Goal: Feedback & Contribution: Contribute content

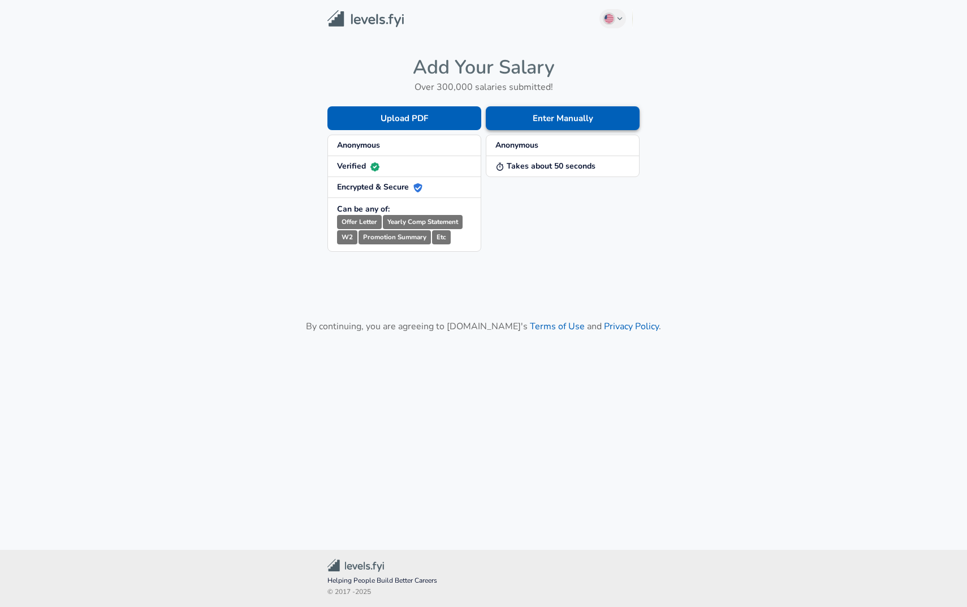
click at [578, 116] on button "Enter Manually" at bounding box center [563, 118] width 154 height 24
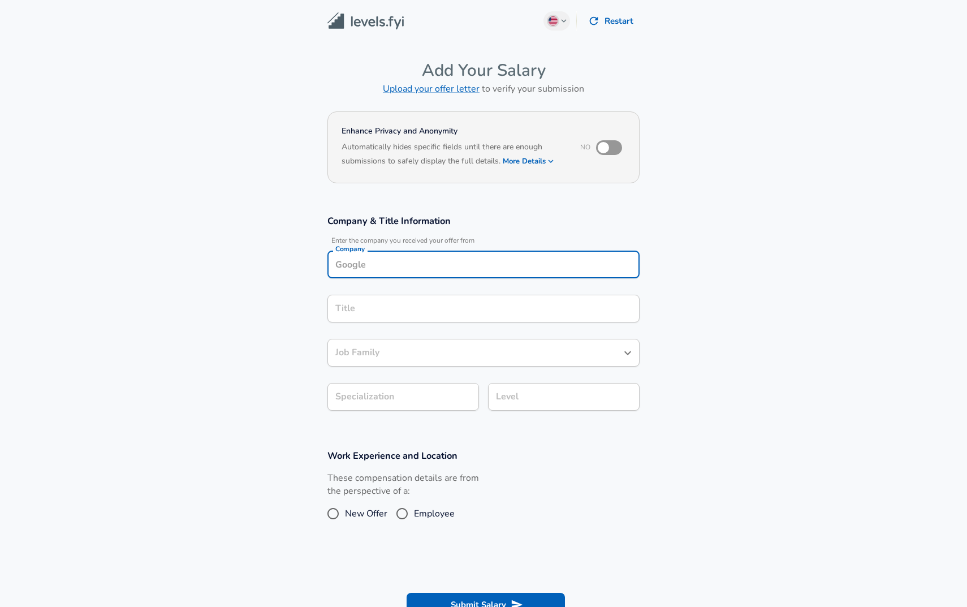
scroll to position [11, 0]
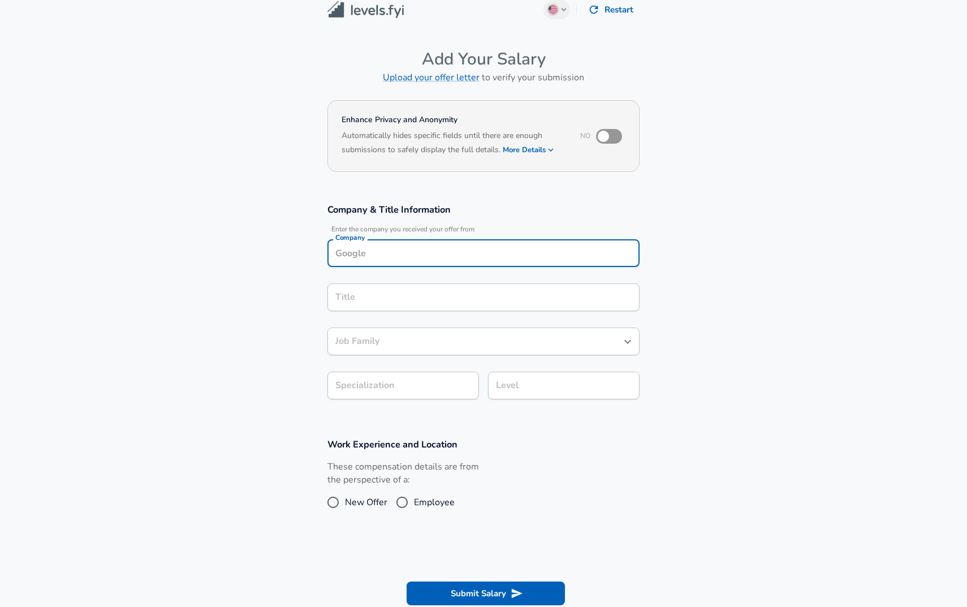
click at [434, 258] on input "Company" at bounding box center [483, 253] width 302 height 18
click at [453, 284] on li "Brainvi re" at bounding box center [483, 280] width 312 height 17
type input "Brainvire"
click at [447, 288] on input "Title" at bounding box center [483, 297] width 302 height 18
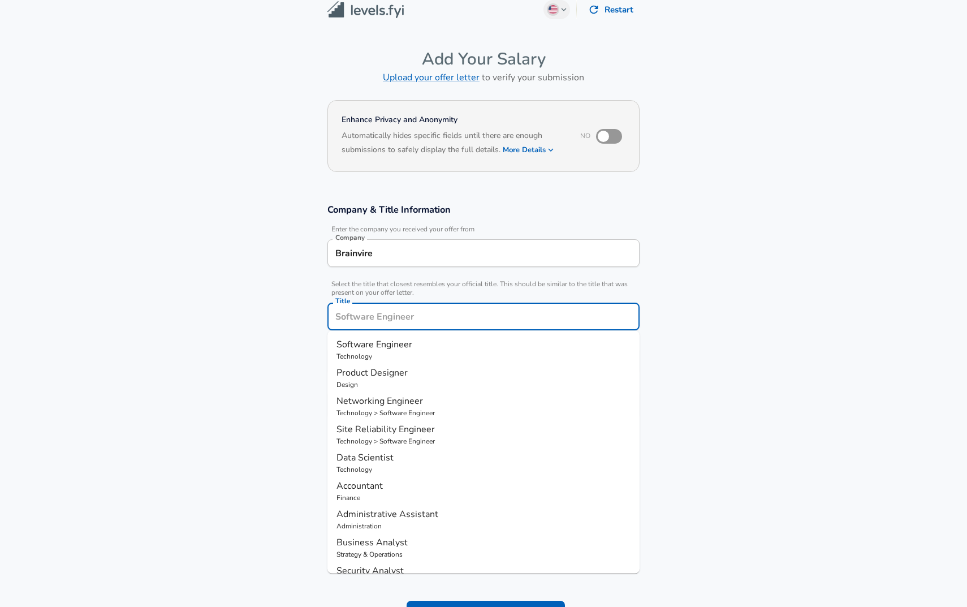
scroll to position [34, 0]
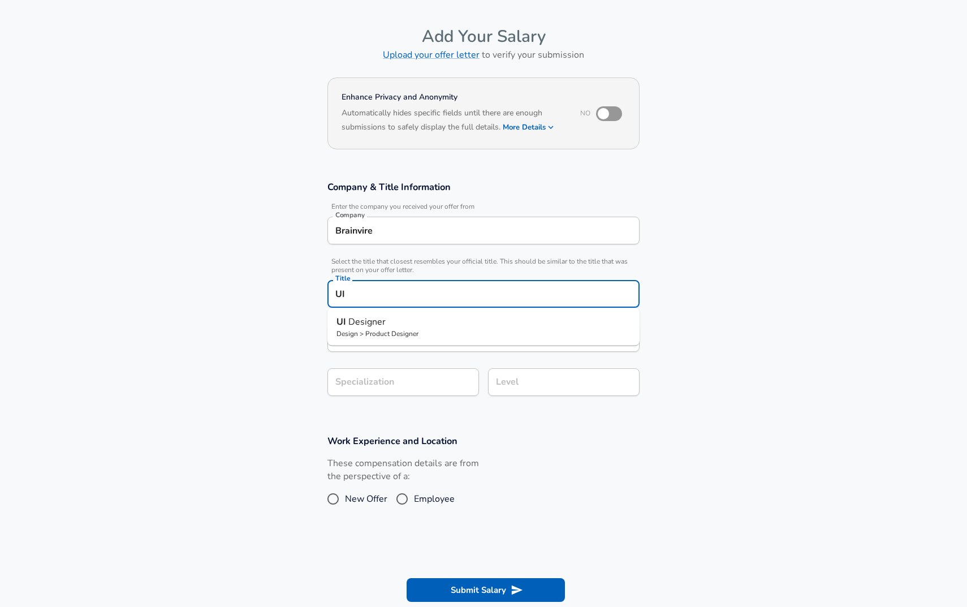
type input "U"
click at [435, 323] on span "end Software Engineer" at bounding box center [404, 321] width 93 height 12
type input "Frontend Software Engineer"
type input "Web Development (Front-End)"
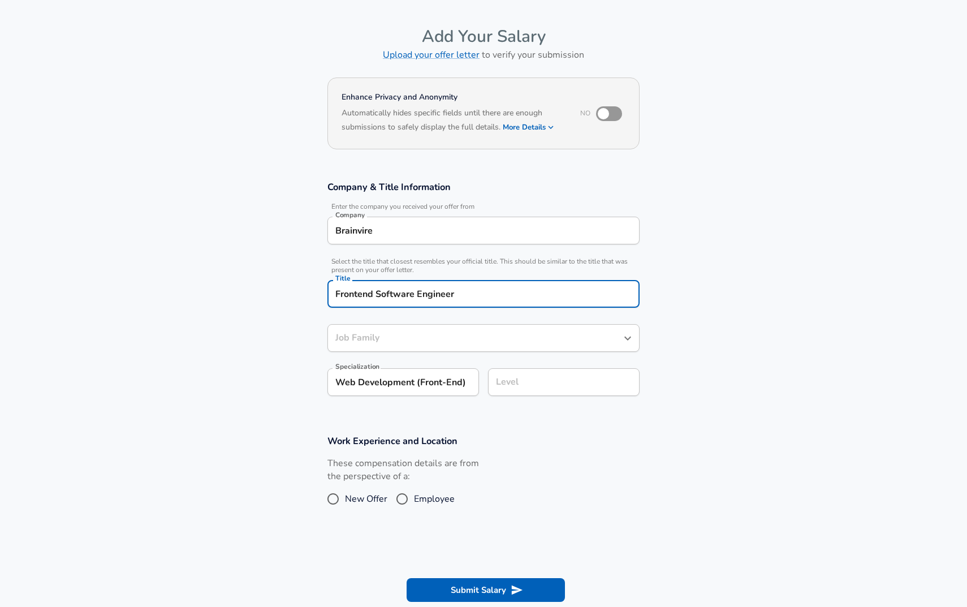
type input "Software Engineer"
type input "Frontend Software Engineer"
click at [536, 389] on input "Level" at bounding box center [563, 382] width 141 height 18
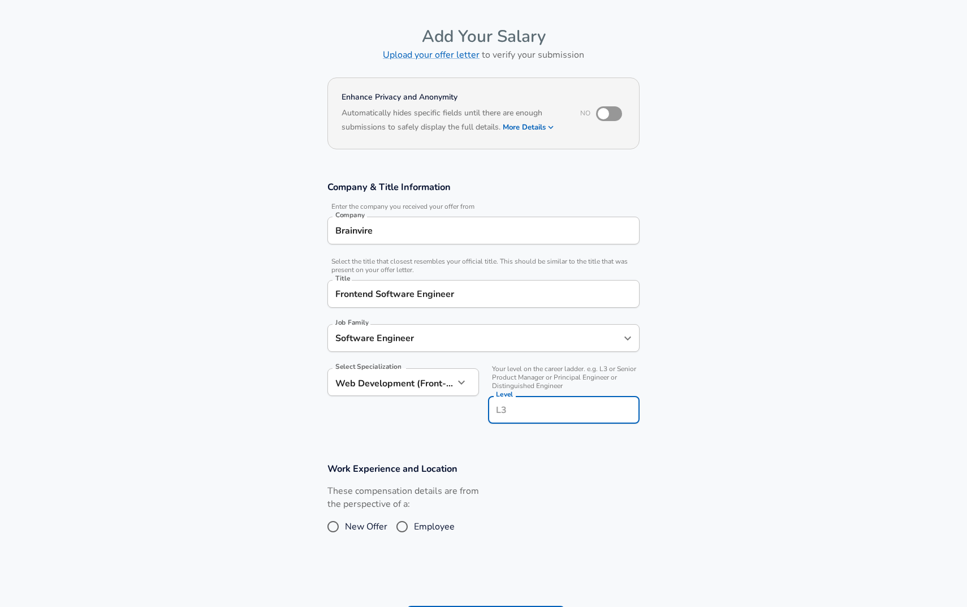
scroll to position [57, 0]
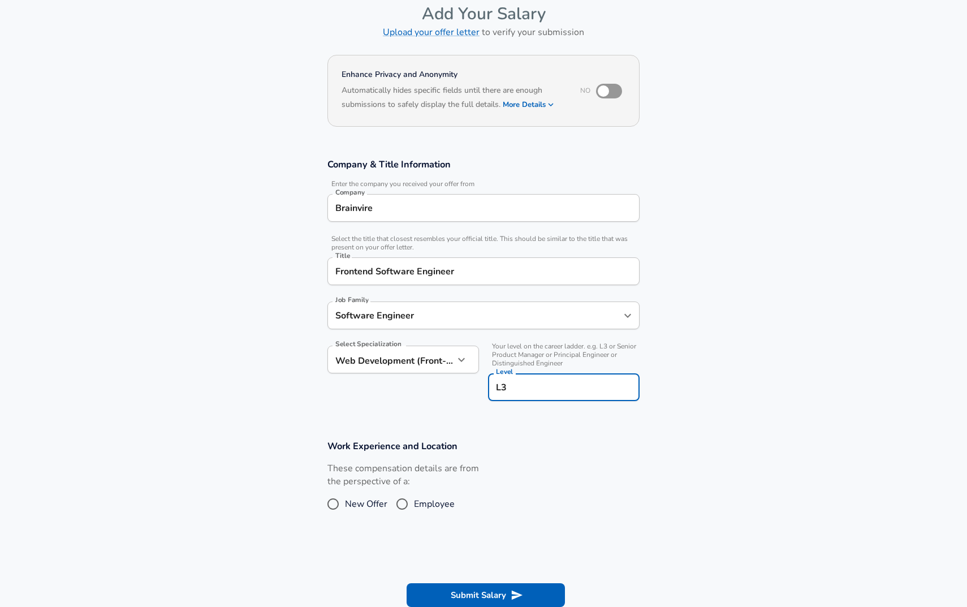
type input "L3"
click at [405, 504] on input "Employee" at bounding box center [402, 504] width 24 height 18
radio input "true"
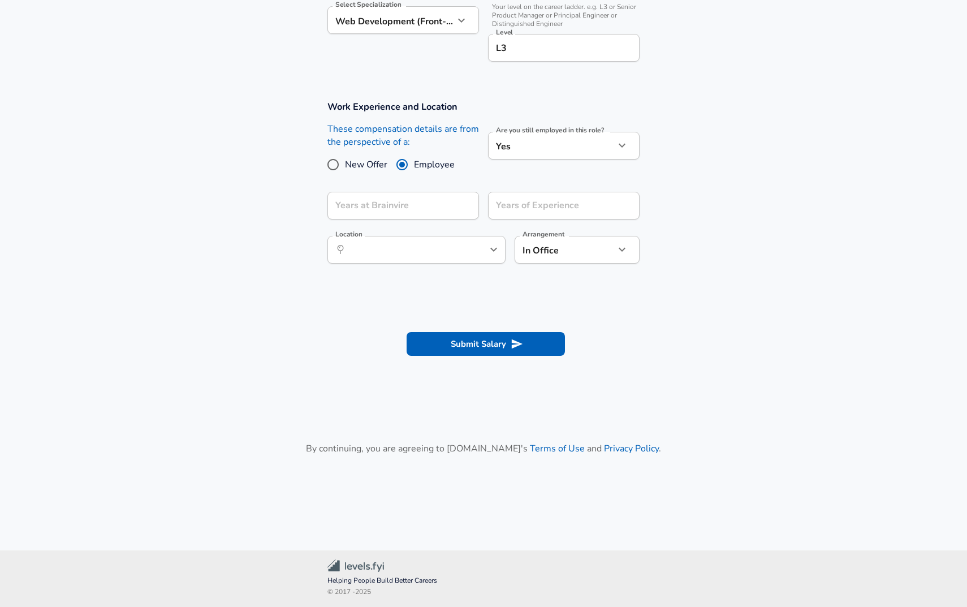
scroll to position [377, 0]
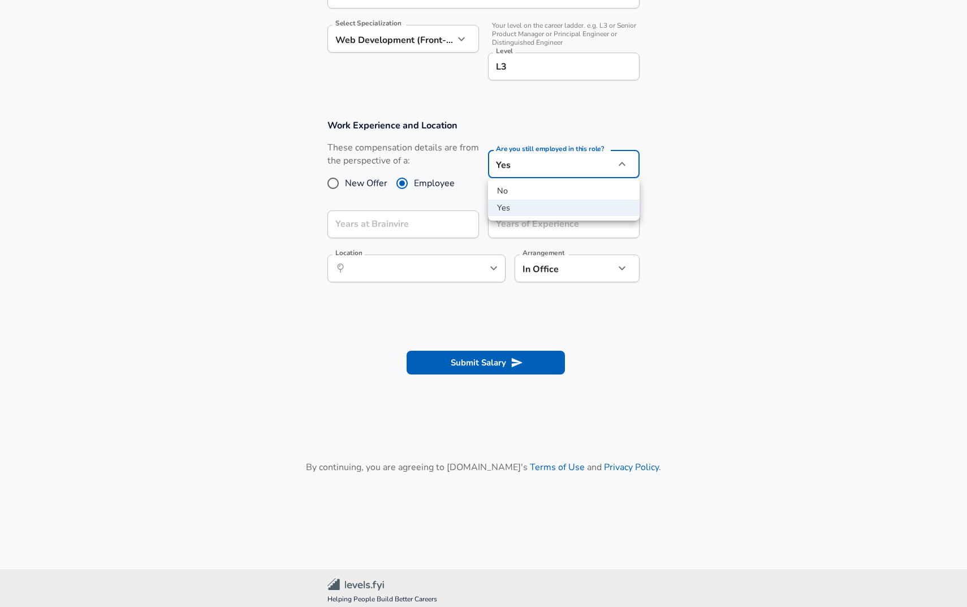
click at [534, 188] on li "No" at bounding box center [564, 191] width 152 height 17
type input "no"
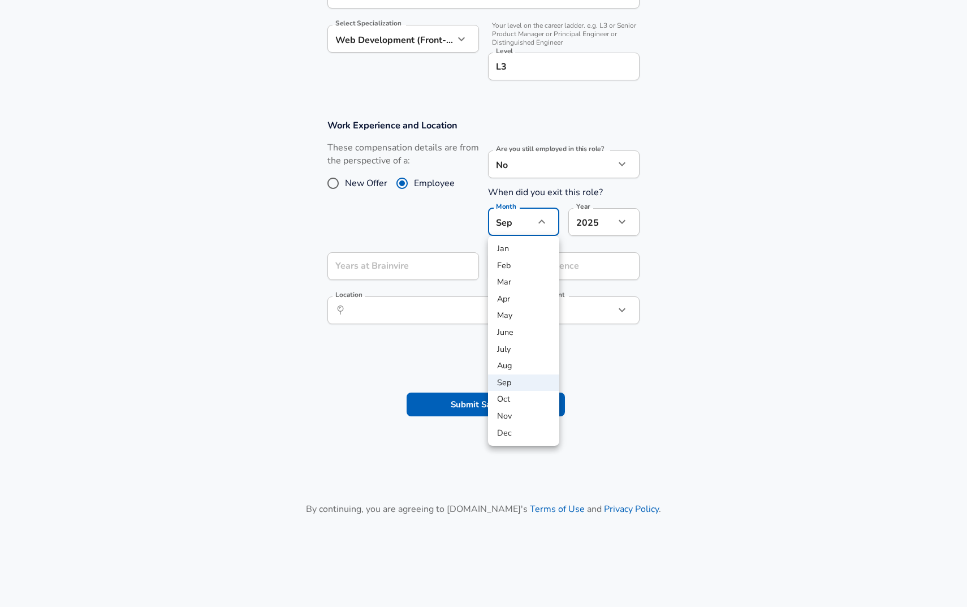
click at [514, 350] on li "July" at bounding box center [523, 349] width 71 height 17
type input "7"
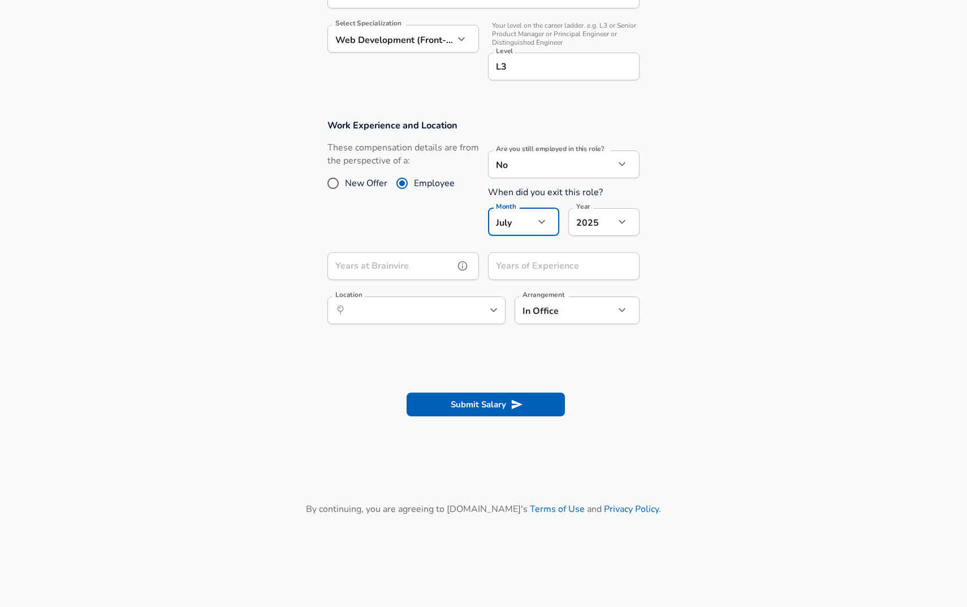
click at [399, 274] on input "Years at Brainvire" at bounding box center [390, 266] width 127 height 28
type input "4"
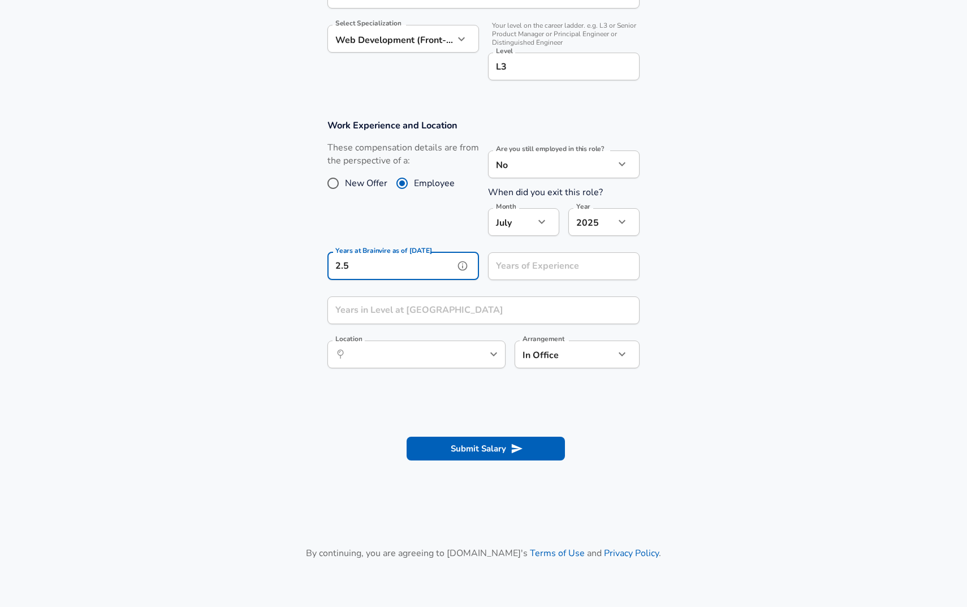
type input "2.5"
click at [599, 266] on input "Years of Experience" at bounding box center [551, 266] width 127 height 28
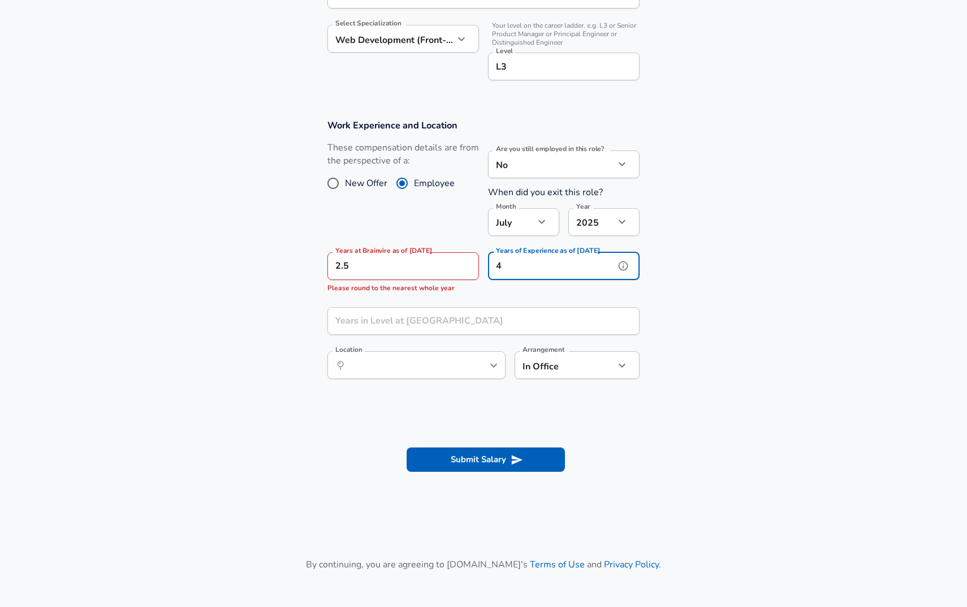
type input "4"
click at [396, 263] on input "2.5" at bounding box center [390, 266] width 127 height 28
type input "2"
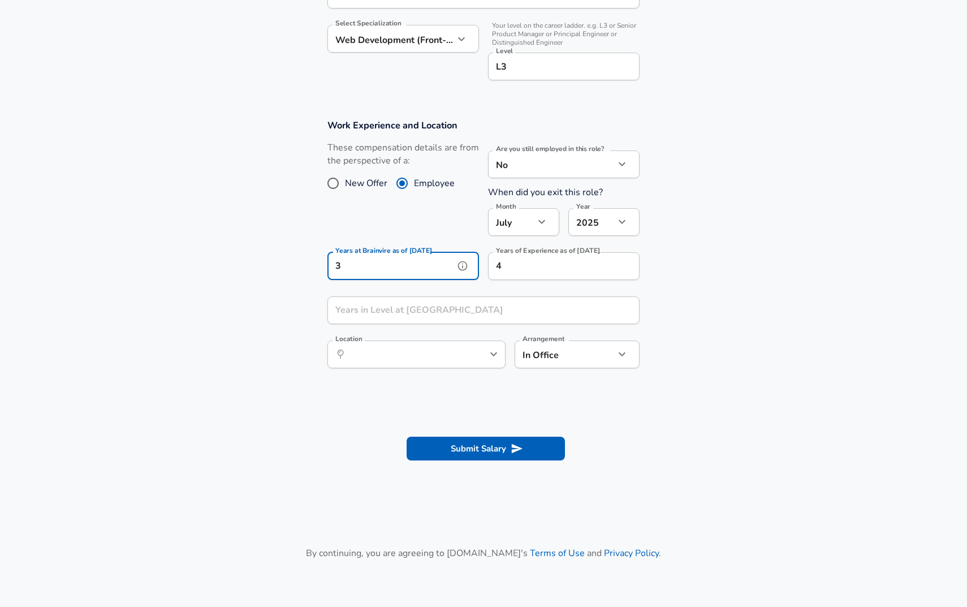
type input "3"
click at [405, 314] on input "Years in Level at [GEOGRAPHIC_DATA]" at bounding box center [470, 310] width 287 height 28
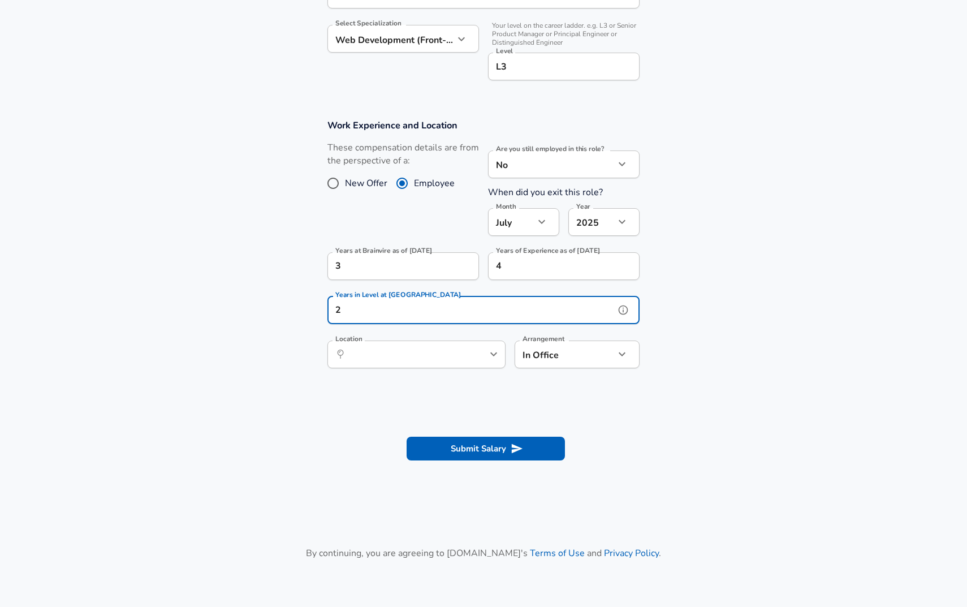
type input "2"
click at [376, 361] on input "Location" at bounding box center [404, 354] width 116 height 18
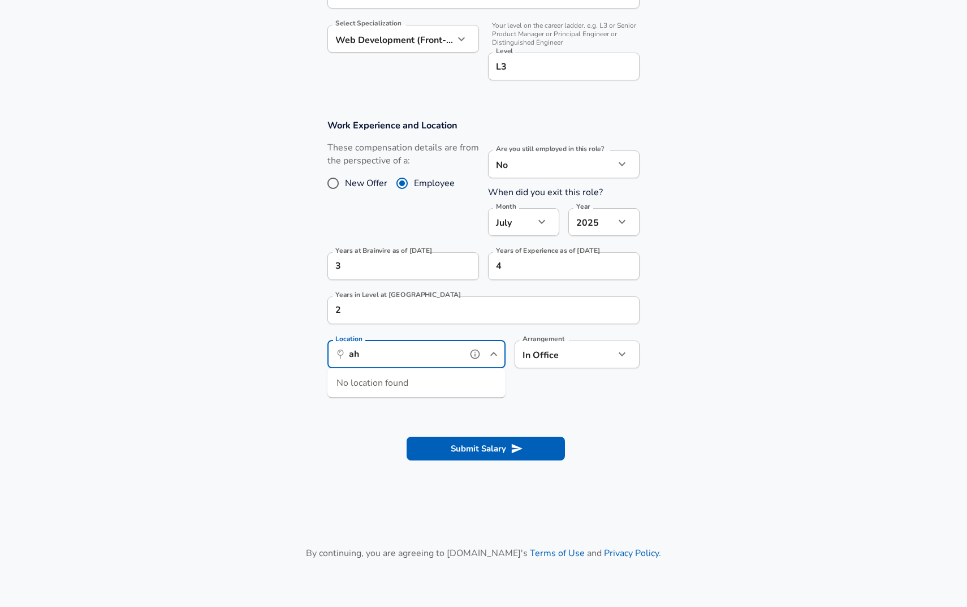
type input "a"
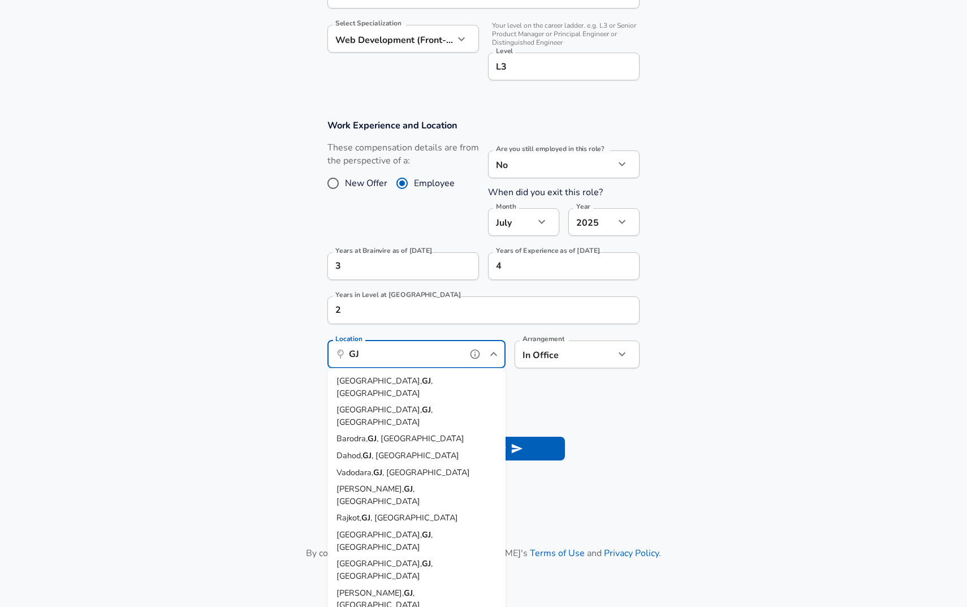
click at [367, 382] on span "[GEOGRAPHIC_DATA]," at bounding box center [378, 380] width 85 height 11
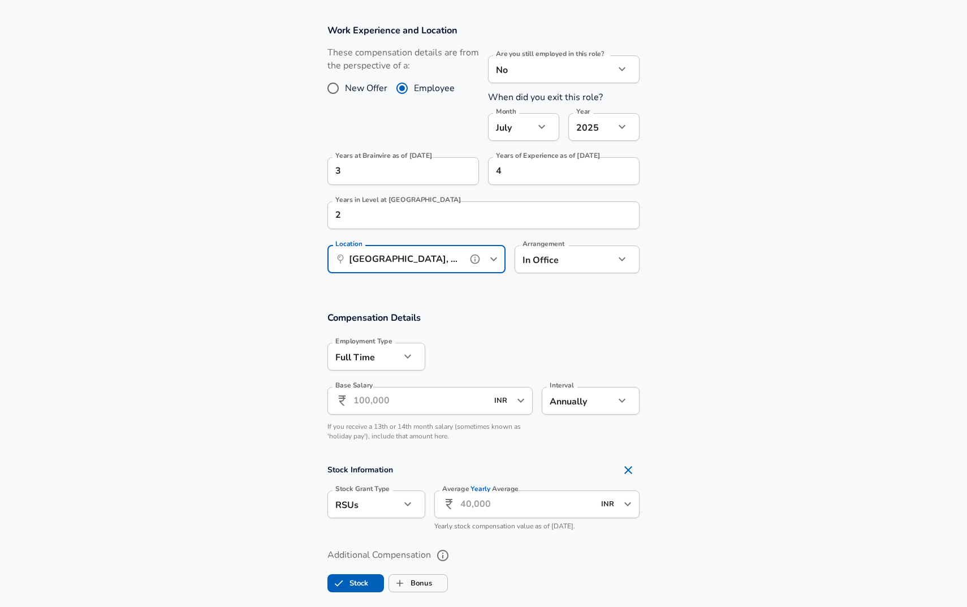
scroll to position [574, 0]
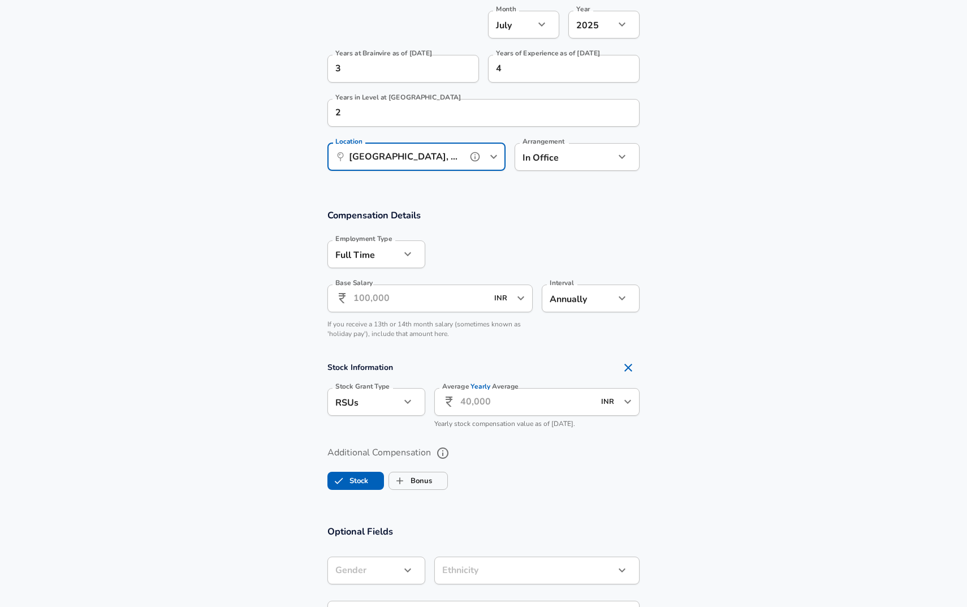
type input "[GEOGRAPHIC_DATA], [GEOGRAPHIC_DATA], [GEOGRAPHIC_DATA]"
click at [430, 295] on input "Base Salary" at bounding box center [420, 298] width 134 height 28
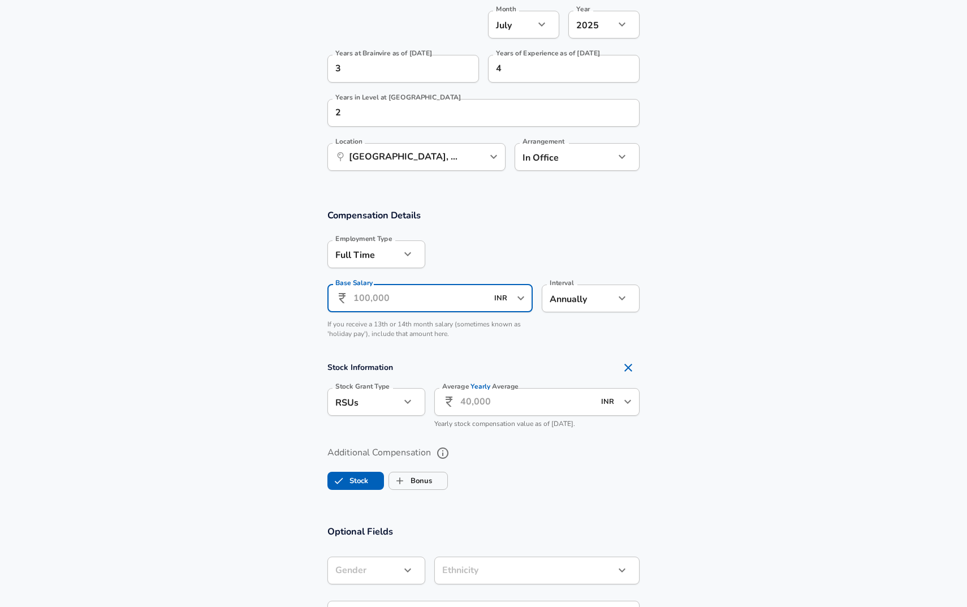
type input "7,44,000"
click at [470, 253] on div at bounding box center [532, 253] width 214 height 44
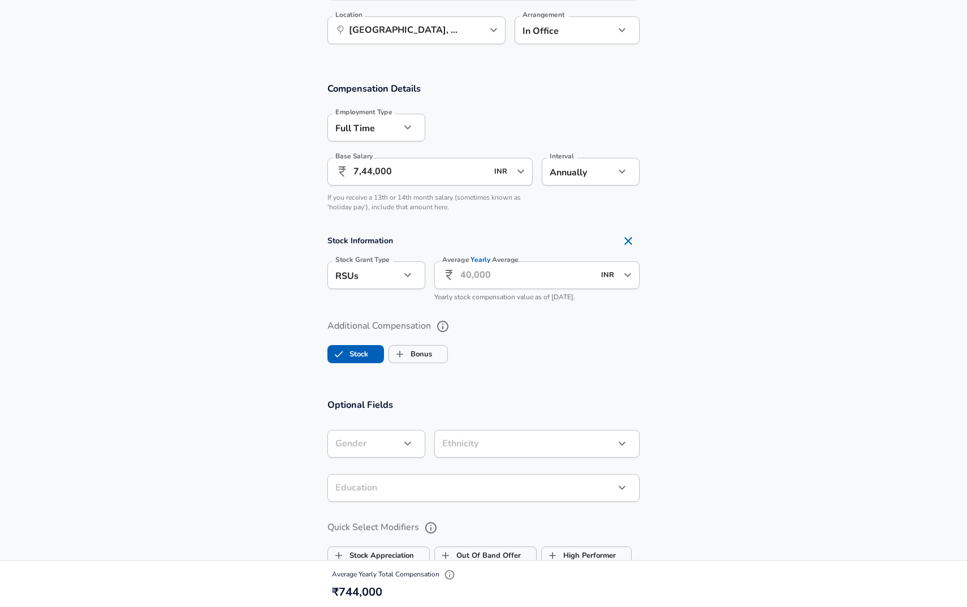
scroll to position [707, 0]
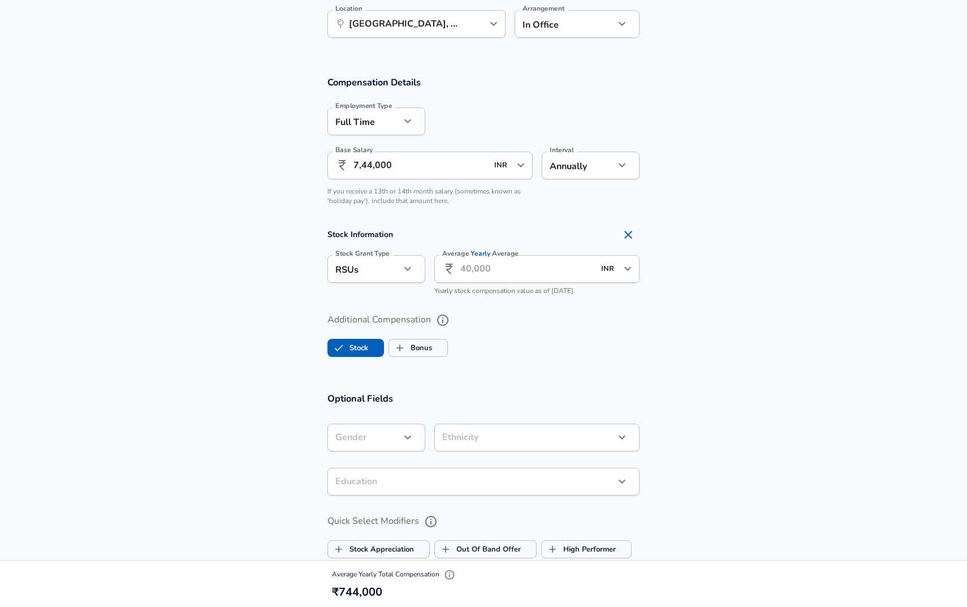
click at [502, 263] on input "Average Yearly Average" at bounding box center [527, 269] width 134 height 28
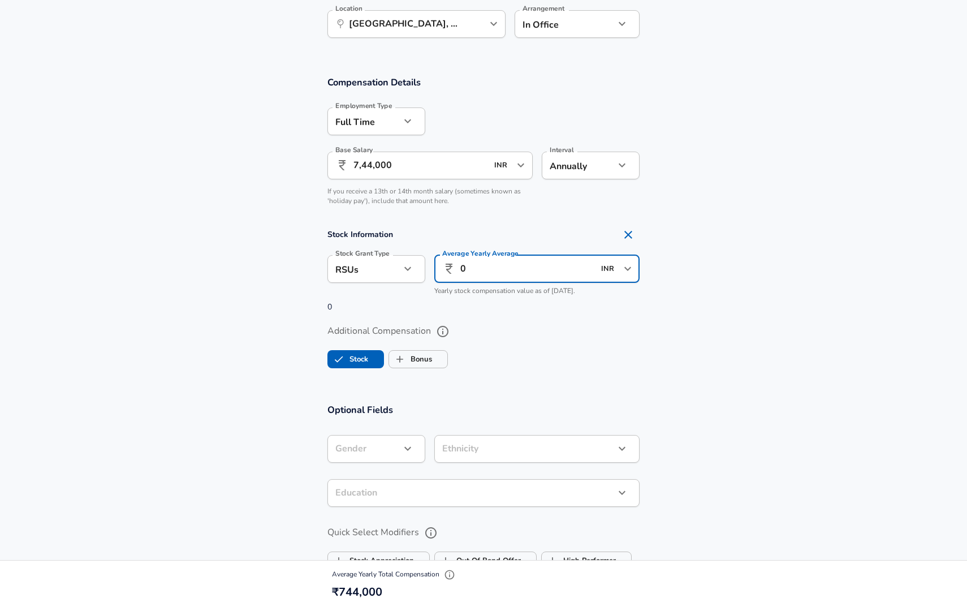
type input "0"
click at [406, 270] on icon "button" at bounding box center [408, 269] width 14 height 14
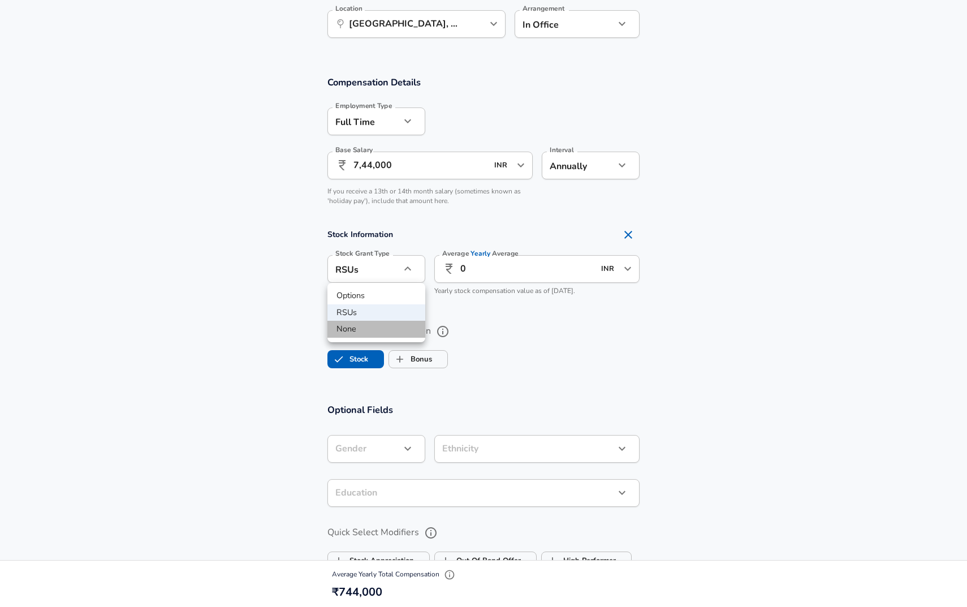
click at [395, 325] on li "None" at bounding box center [376, 329] width 98 height 17
type input "none"
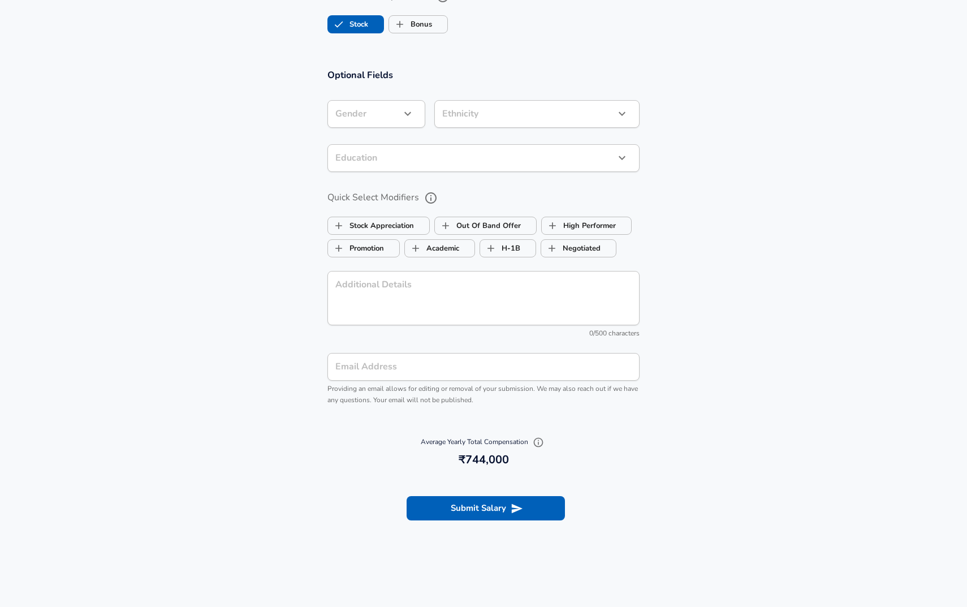
scroll to position [1027, 0]
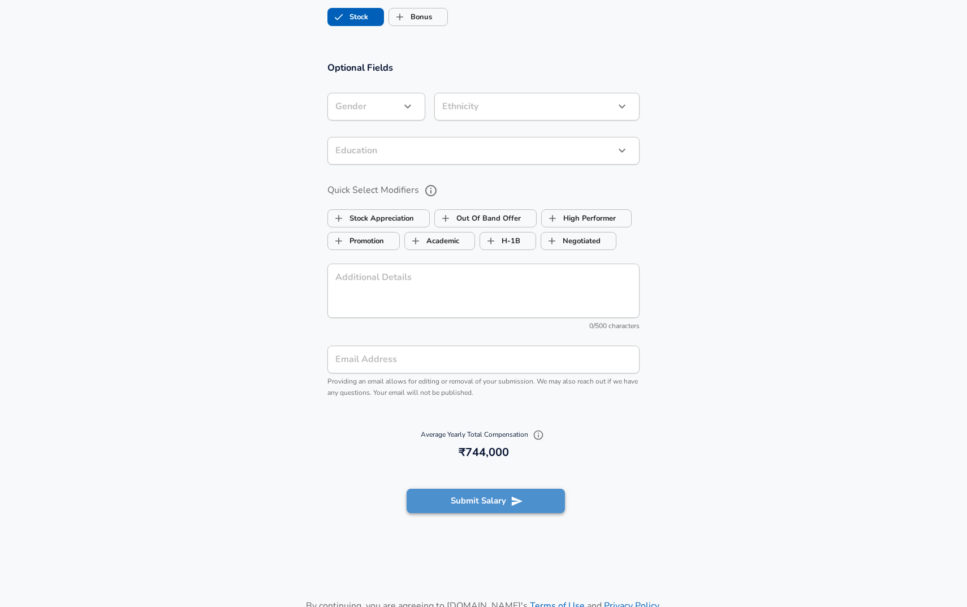
click at [514, 502] on icon "submit" at bounding box center [517, 501] width 11 height 10
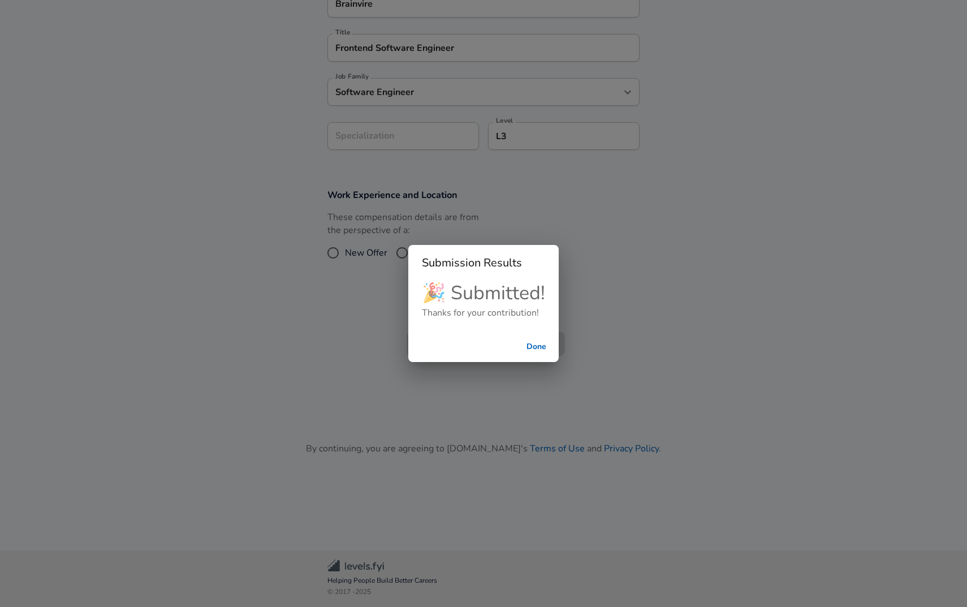
scroll to position [256, 0]
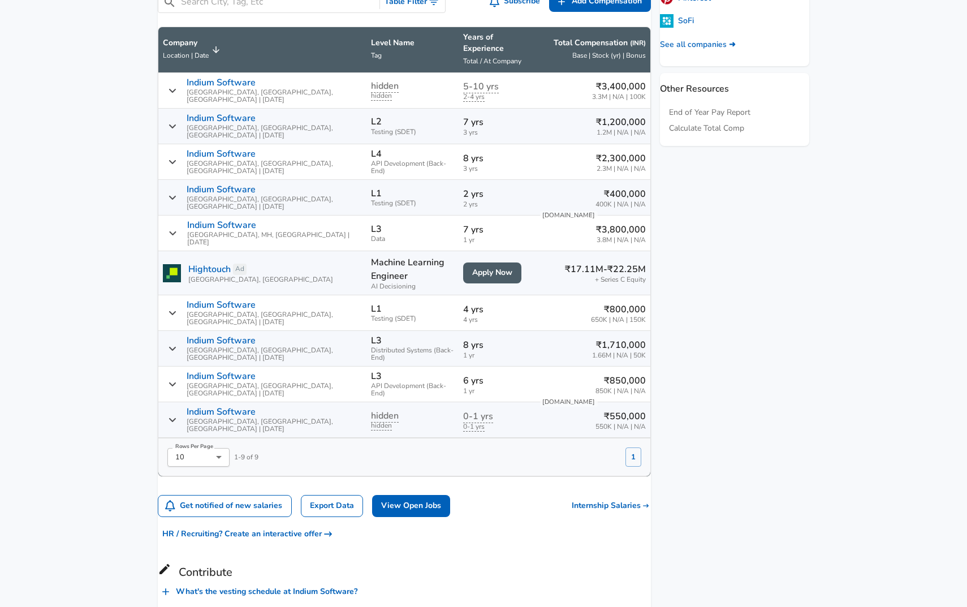
scroll to position [553, 0]
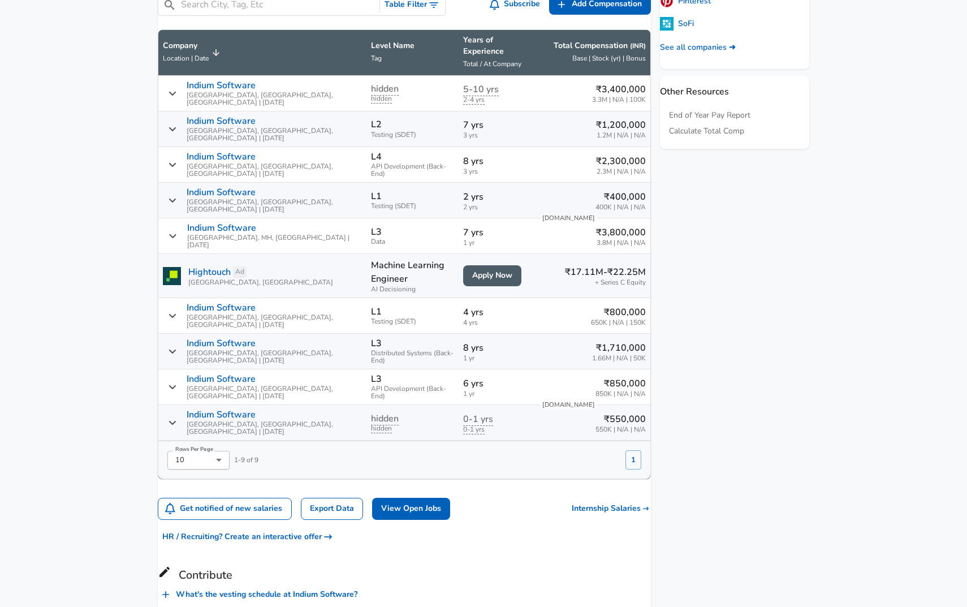
click at [176, 198] on icon "Salary Submissions" at bounding box center [172, 200] width 7 height 4
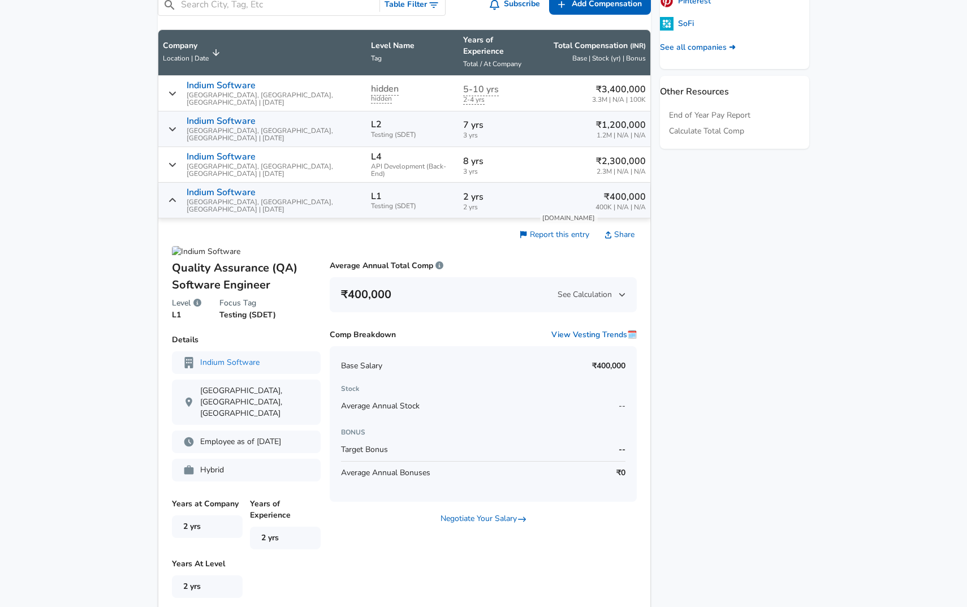
click at [176, 198] on icon "Salary Submissions" at bounding box center [172, 200] width 7 height 4
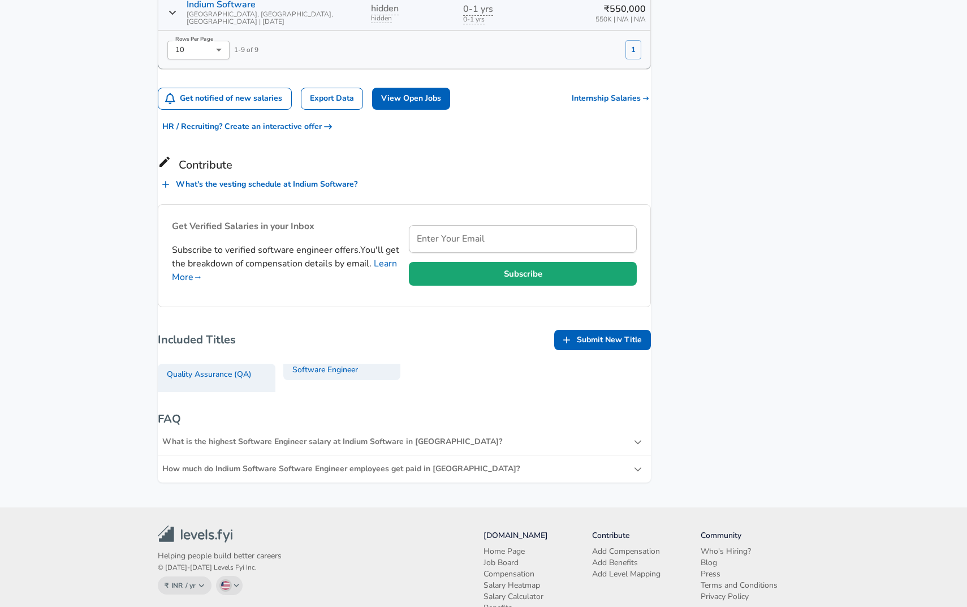
scroll to position [966, 0]
